Goal: Task Accomplishment & Management: Manage account settings

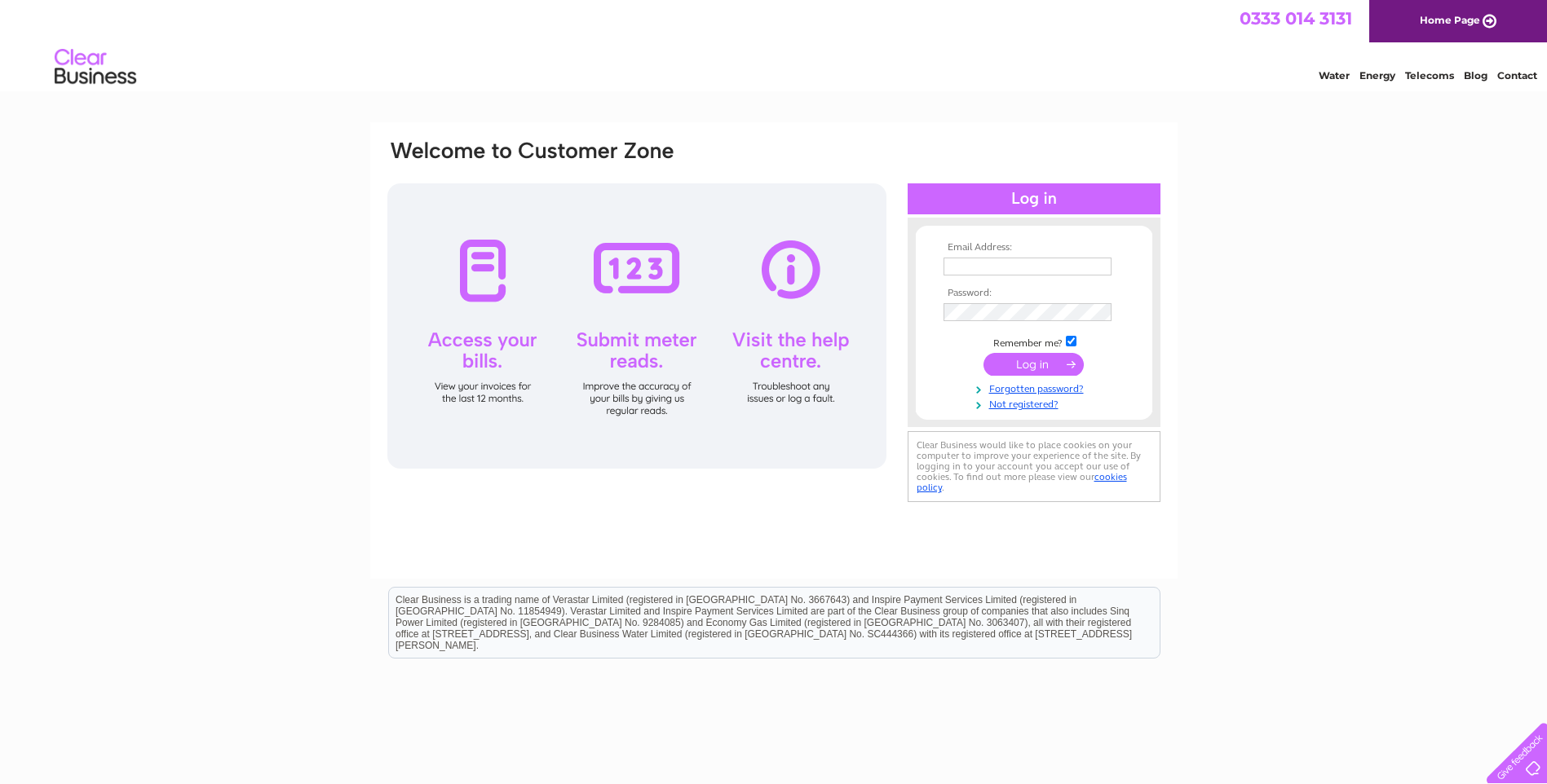
type input "nicola@frametech-essex.co.uk"
drag, startPoint x: 761, startPoint y: 1, endPoint x: 1026, endPoint y: 364, distance: 449.4
click at [1026, 364] on input "submit" at bounding box center [1034, 364] width 100 height 23
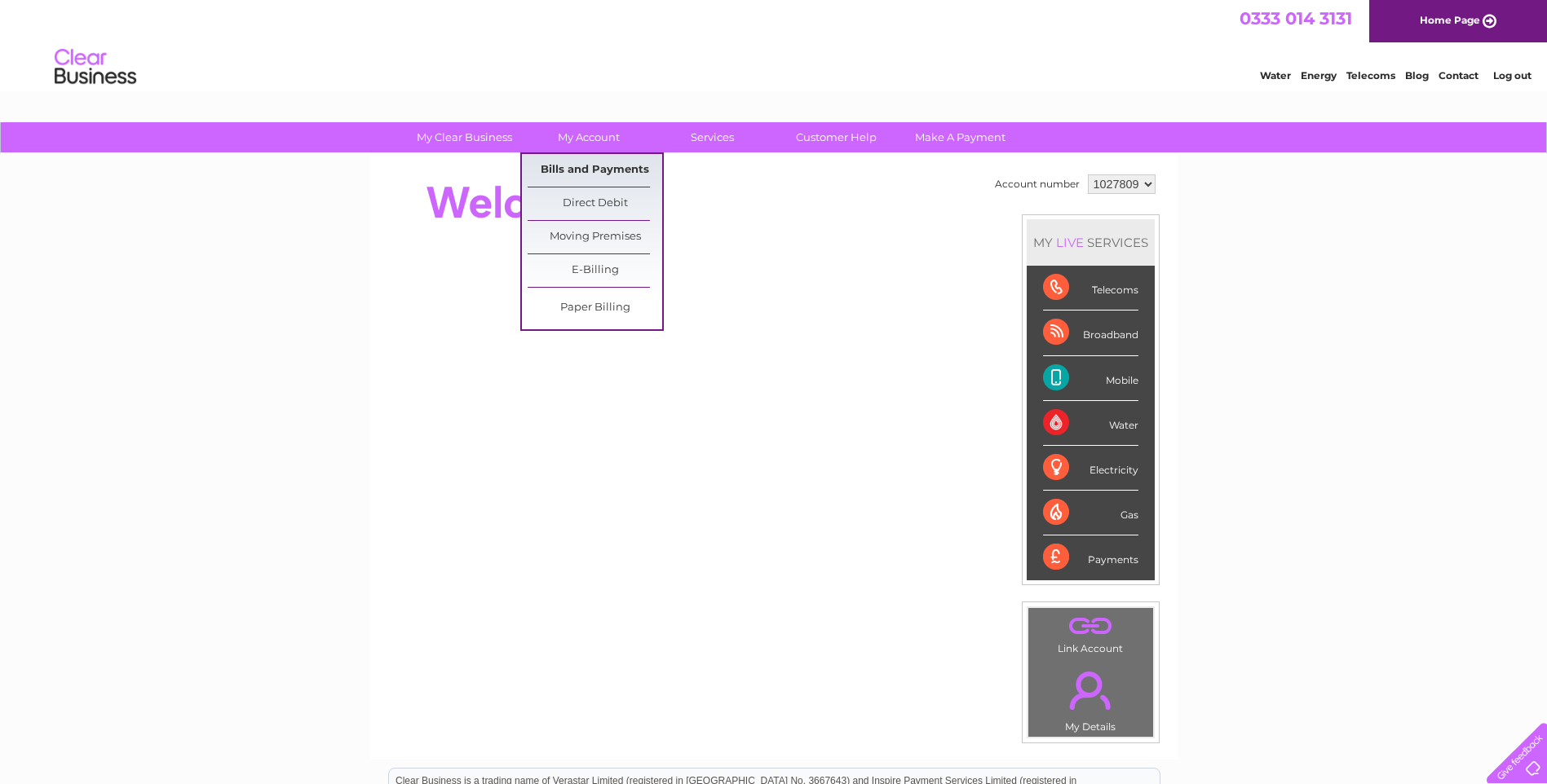
click at [586, 171] on link "Bills and Payments" at bounding box center [595, 171] width 135 height 32
click at [587, 169] on link "Bills and Payments" at bounding box center [595, 171] width 135 height 32
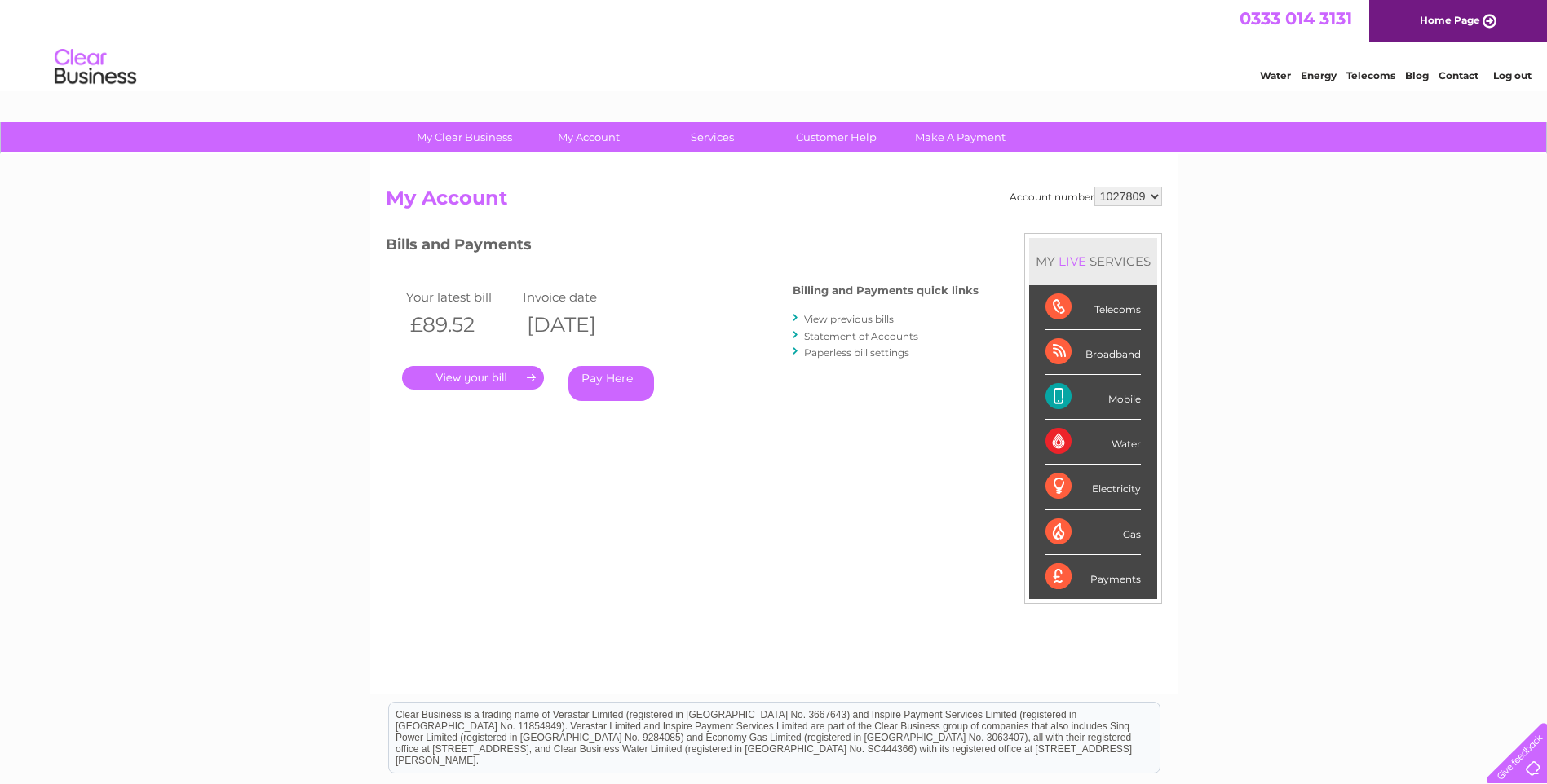
click at [487, 376] on link "." at bounding box center [472, 378] width 142 height 24
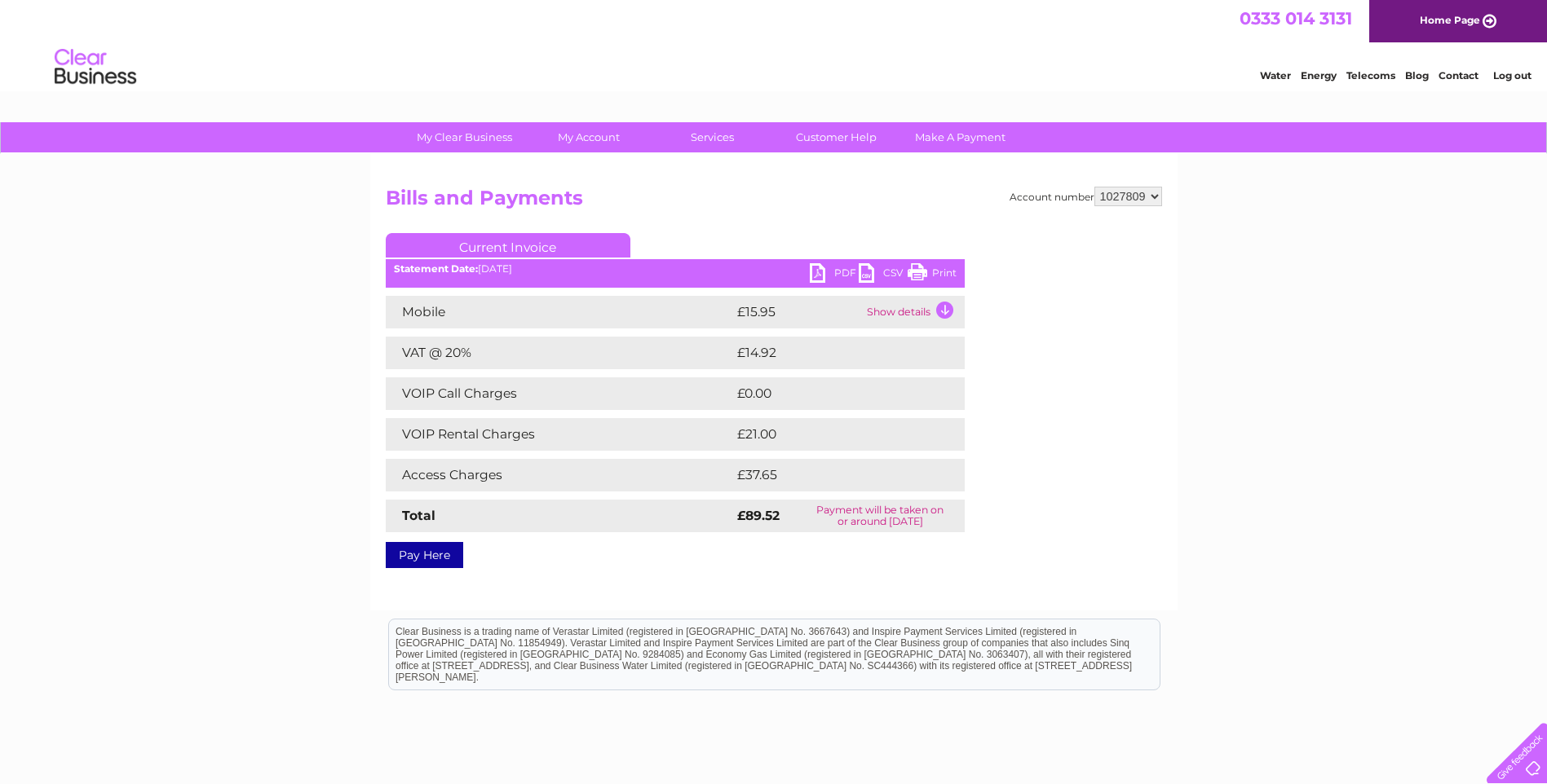
click at [822, 271] on link "PDF" at bounding box center [834, 275] width 49 height 24
